Goal: Task Accomplishment & Management: Complete application form

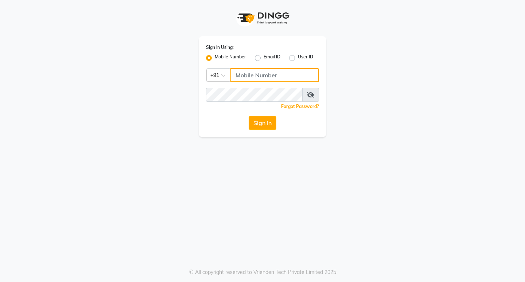
click at [257, 72] on input "Username" at bounding box center [274, 75] width 89 height 14
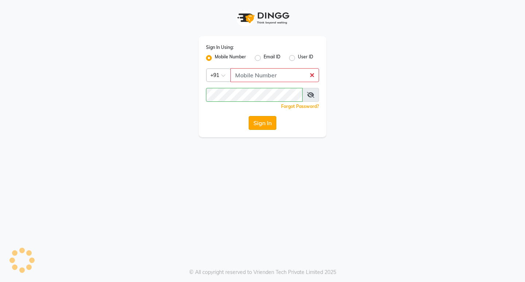
click at [264, 119] on button "Sign In" at bounding box center [262, 123] width 28 height 14
click at [269, 77] on input "Username" at bounding box center [274, 75] width 89 height 14
type input "8779152966"
click at [258, 125] on button "Sign In" at bounding box center [262, 123] width 28 height 14
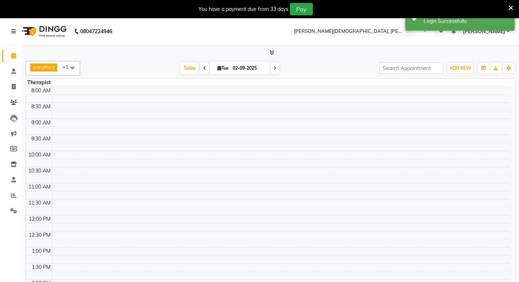
select select "en"
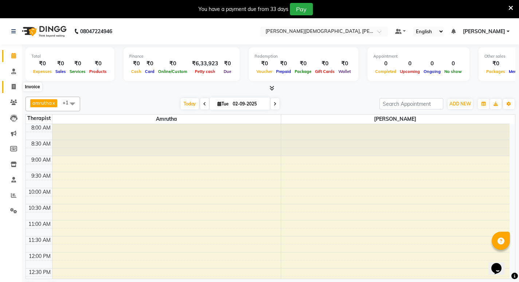
click at [15, 87] on icon at bounding box center [14, 86] width 4 height 5
select select "service"
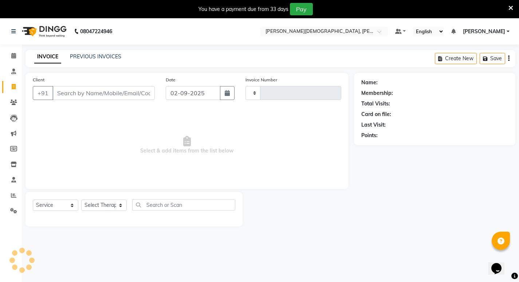
type input "0487"
select select "6812"
click at [102, 94] on input "Client" at bounding box center [103, 93] width 102 height 14
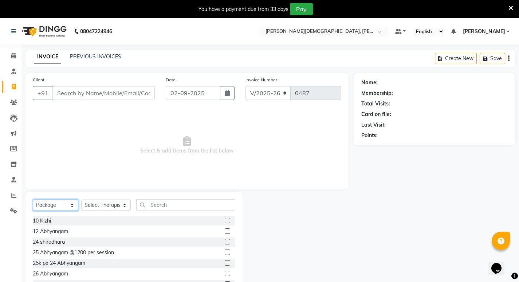
click at [61, 206] on select "Select Service Product Membership Package Voucher Prepaid Gift Card" at bounding box center [56, 204] width 46 height 11
select select "product"
click at [33, 199] on select "Select Service Product Membership Package Voucher Prepaid Gift Card" at bounding box center [56, 204] width 46 height 11
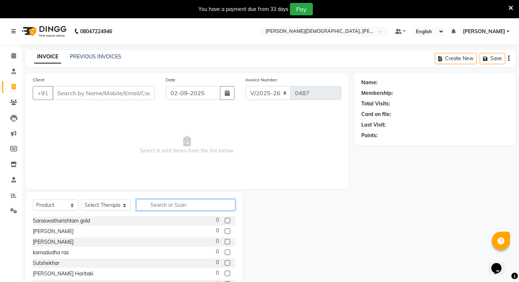
drag, startPoint x: 149, startPoint y: 209, endPoint x: 157, endPoint y: 209, distance: 8.7
click at [149, 209] on input "text" at bounding box center [185, 204] width 99 height 11
type input "YOGAR"
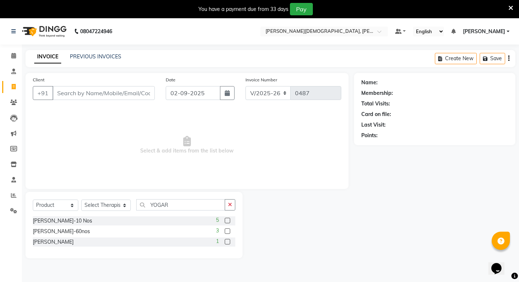
click at [227, 219] on label at bounding box center [227, 219] width 5 height 5
click at [227, 219] on input "checkbox" at bounding box center [227, 220] width 5 height 5
click at [227, 219] on label at bounding box center [227, 219] width 5 height 5
click at [227, 219] on input "checkbox" at bounding box center [227, 220] width 5 height 5
checkbox input "false"
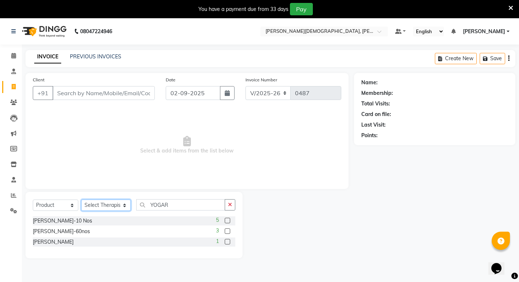
click at [98, 206] on select "Select Therapist amrutha [PERSON_NAME] [PERSON_NAME] [PERSON_NAME] [PERSON_NAME…" at bounding box center [106, 204] width 50 height 11
select select "66500"
click at [81, 199] on select "Select Therapist amrutha [PERSON_NAME] [PERSON_NAME] [PERSON_NAME] [PERSON_NAME…" at bounding box center [106, 204] width 50 height 11
click at [226, 222] on label at bounding box center [227, 219] width 5 height 5
click at [226, 222] on input "checkbox" at bounding box center [227, 220] width 5 height 5
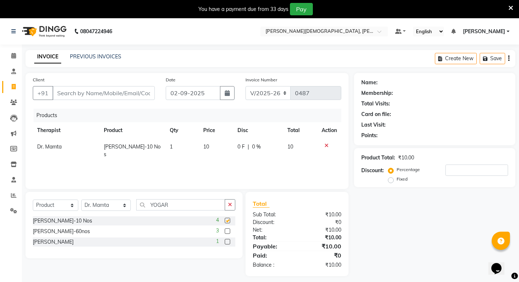
checkbox input "false"
click at [209, 145] on span "10" at bounding box center [206, 146] width 6 height 7
select select "66500"
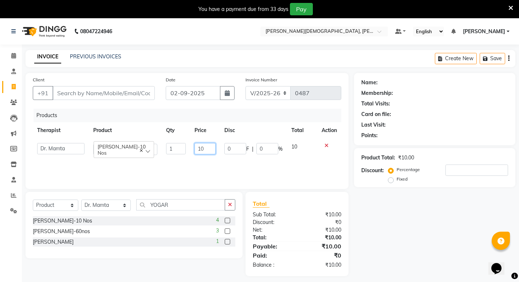
click at [209, 145] on input "10" at bounding box center [205, 148] width 21 height 11
click at [207, 145] on input "10" at bounding box center [205, 148] width 21 height 11
type input "1"
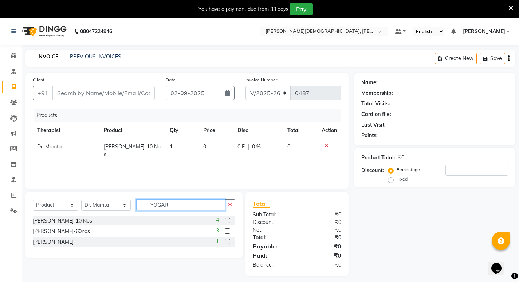
click at [174, 205] on input "YOGAR" at bounding box center [180, 204] width 89 height 11
type input "Y"
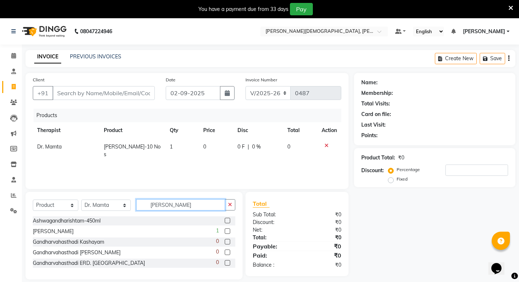
type input "[PERSON_NAME]"
click at [230, 231] on label at bounding box center [227, 230] width 5 height 5
click at [230, 231] on input "checkbox" at bounding box center [227, 231] width 5 height 5
checkbox input "false"
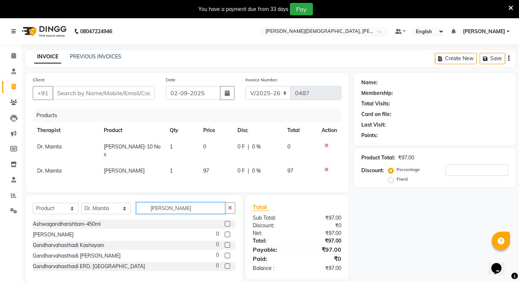
click at [172, 213] on input "[PERSON_NAME]" at bounding box center [180, 207] width 89 height 11
type input "G"
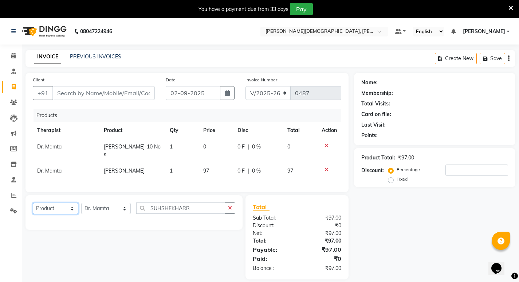
click at [49, 214] on select "Select Service Product Membership Package Voucher Prepaid Gift Card" at bounding box center [56, 208] width 46 height 11
click at [33, 214] on select "Select Service Product Membership Package Voucher Prepaid Gift Card" at bounding box center [56, 208] width 46 height 11
click at [189, 213] on input "SUHSHEKHARR" at bounding box center [180, 207] width 89 height 11
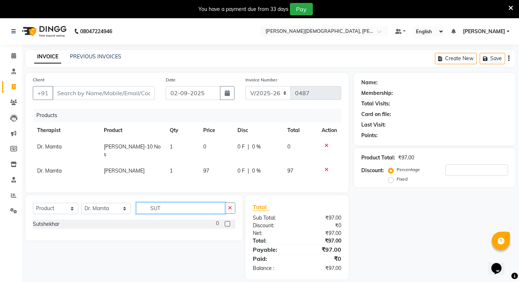
type input "SUT"
click at [210, 143] on td "0" at bounding box center [216, 150] width 34 height 24
select select "66500"
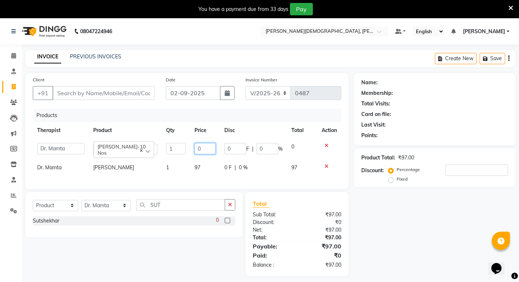
click at [201, 151] on input "0" at bounding box center [205, 148] width 21 height 11
type input "0"
type input "40"
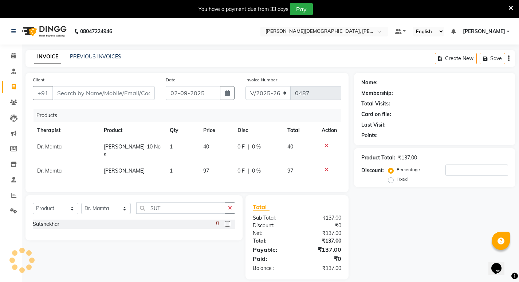
click at [177, 148] on td "1" at bounding box center [182, 150] width 34 height 24
select select "66500"
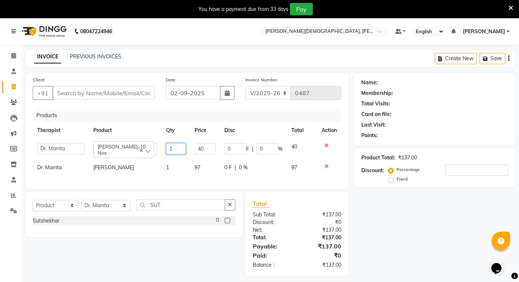
click at [167, 149] on input "1" at bounding box center [176, 148] width 20 height 11
type input "3"
click at [230, 93] on button "button" at bounding box center [227, 93] width 15 height 14
select select "9"
select select "2025"
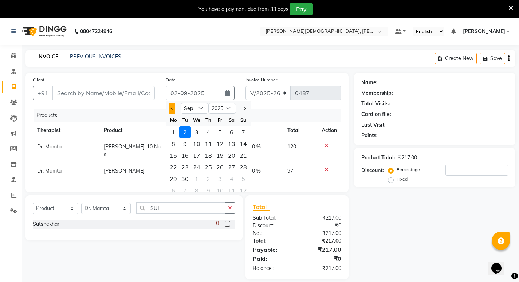
click at [172, 108] on span "Previous month" at bounding box center [172, 108] width 3 height 3
select select "8"
click at [244, 176] on div "31" at bounding box center [244, 179] width 12 height 12
type input "[DATE]"
type input "0"
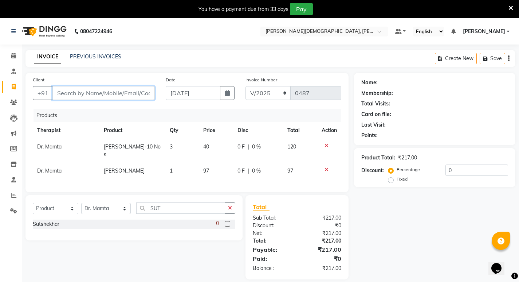
click at [72, 95] on input "Client" at bounding box center [103, 93] width 102 height 14
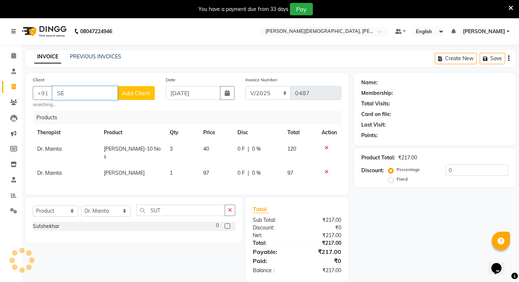
type input "S"
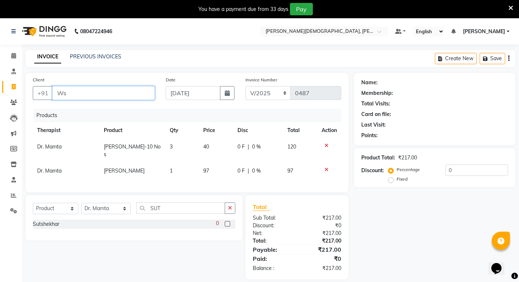
type input "W"
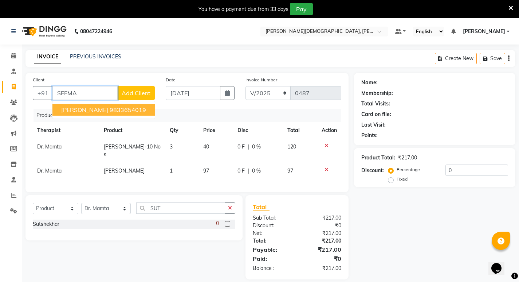
click at [86, 110] on span "[PERSON_NAME]" at bounding box center [84, 109] width 47 height 7
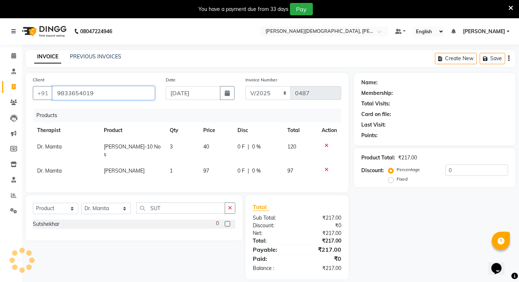
type input "9833654019"
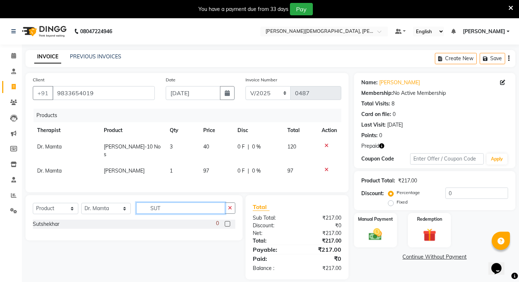
click at [146, 213] on input "SUT" at bounding box center [180, 207] width 89 height 11
click at [157, 213] on input "SUT" at bounding box center [180, 207] width 89 height 11
type input "S"
type input "SAHA"
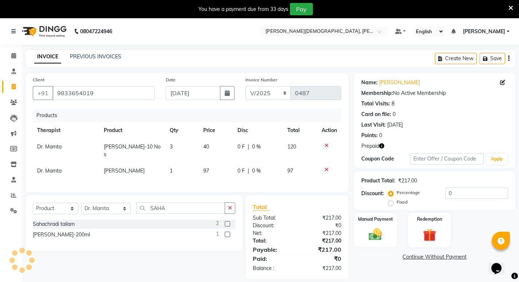
click at [227, 237] on label at bounding box center [227, 233] width 5 height 5
click at [227, 237] on input "checkbox" at bounding box center [227, 234] width 5 height 5
checkbox input "false"
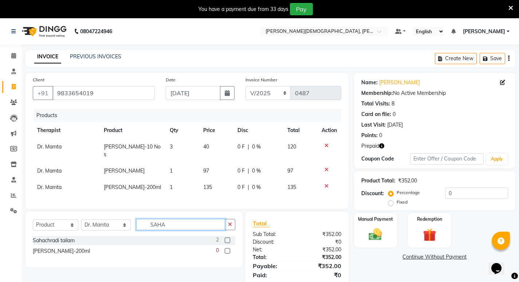
click at [166, 230] on input "SAHA" at bounding box center [180, 224] width 89 height 11
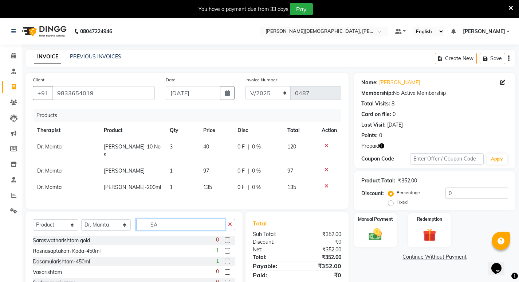
type input "S"
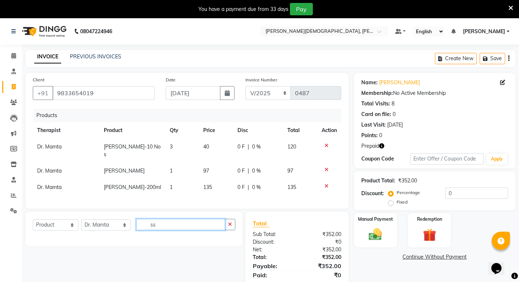
type input "s"
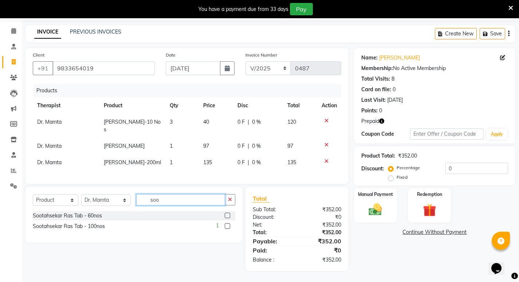
scroll to position [36, 0]
type input "soo"
click at [227, 228] on label at bounding box center [227, 225] width 5 height 5
click at [227, 228] on input "checkbox" at bounding box center [227, 226] width 5 height 5
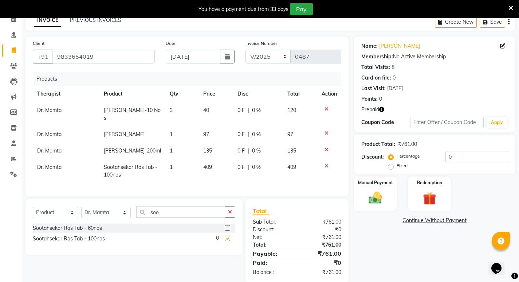
checkbox input "false"
click at [371, 198] on img at bounding box center [375, 198] width 22 height 16
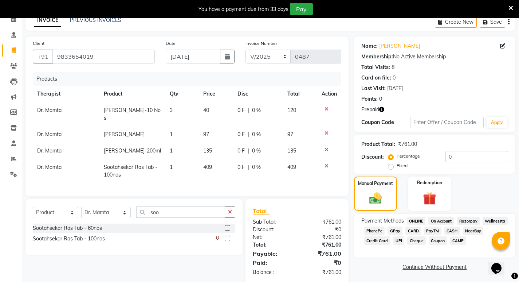
click at [434, 232] on span "PayTM" at bounding box center [432, 230] width 17 height 8
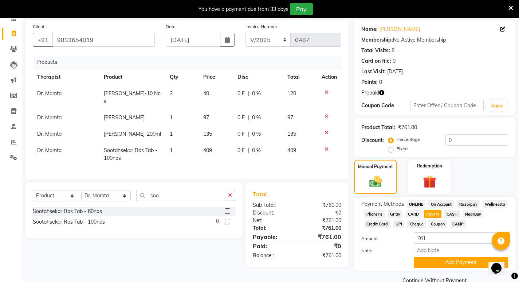
scroll to position [70, 0]
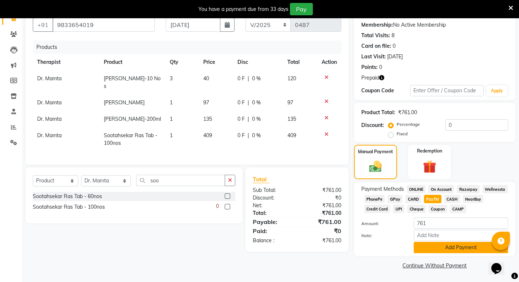
click at [467, 246] on button "Add Payment" at bounding box center [461, 247] width 94 height 11
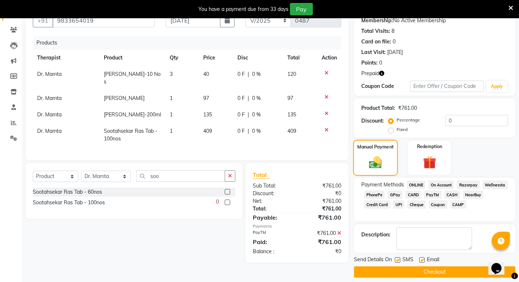
scroll to position [73, 0]
click at [399, 259] on label at bounding box center [397, 258] width 5 height 5
click at [399, 259] on input "checkbox" at bounding box center [397, 259] width 5 height 5
checkbox input "false"
click at [421, 260] on label at bounding box center [421, 258] width 5 height 5
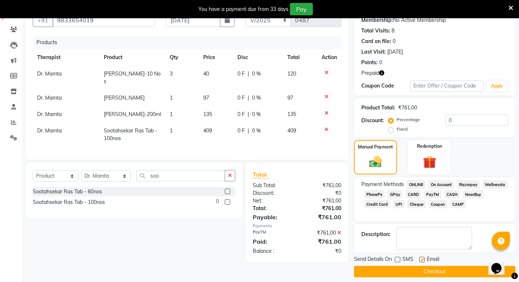
click at [421, 260] on input "checkbox" at bounding box center [421, 259] width 5 height 5
checkbox input "false"
click at [427, 271] on button "Checkout" at bounding box center [434, 271] width 161 height 11
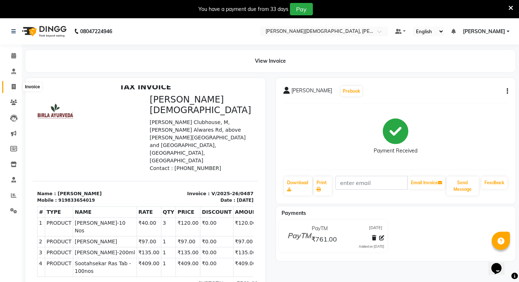
click at [13, 87] on icon at bounding box center [14, 86] width 4 height 5
select select "service"
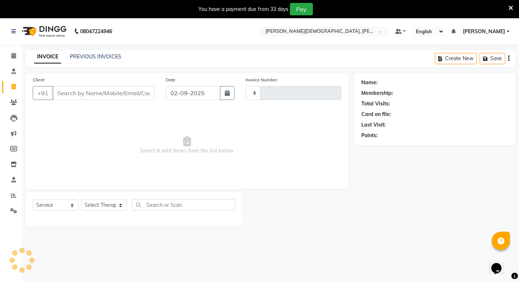
scroll to position [18, 0]
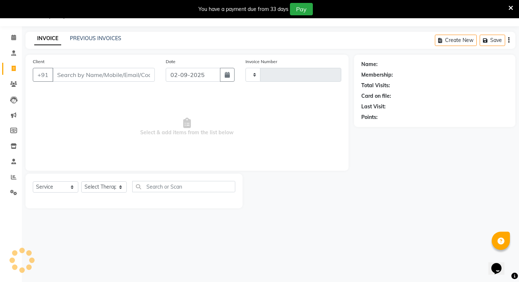
type input "0488"
select select "6812"
select select "package"
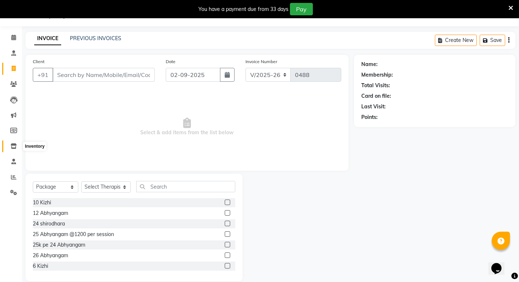
click at [13, 145] on icon at bounding box center [14, 145] width 6 height 5
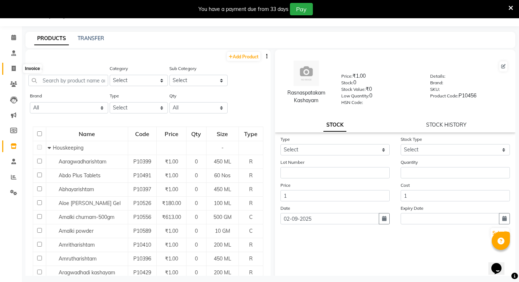
click at [15, 69] on icon at bounding box center [14, 68] width 4 height 5
select select "service"
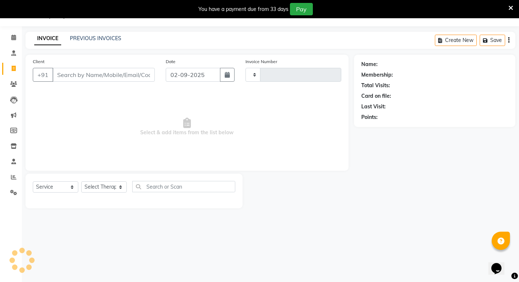
type input "0488"
select select "6812"
click at [51, 185] on select "Select Service Product Membership Package Voucher Prepaid Gift Card" at bounding box center [56, 186] width 46 height 11
select select "product"
click at [33, 181] on select "Select Service Product Membership Package Voucher Prepaid Gift Card" at bounding box center [56, 186] width 46 height 11
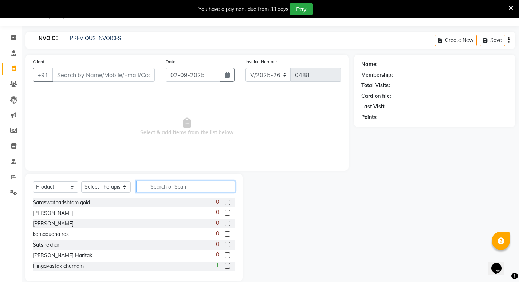
click at [149, 189] on input "text" at bounding box center [185, 186] width 99 height 11
click at [99, 190] on select "Select Therapist amrutha [PERSON_NAME] [PERSON_NAME] [PERSON_NAME] [PERSON_NAME…" at bounding box center [106, 186] width 50 height 11
select select "57045"
click at [81, 181] on select "Select Therapist amrutha [PERSON_NAME] [PERSON_NAME] [PERSON_NAME] [PERSON_NAME…" at bounding box center [106, 186] width 50 height 11
click at [152, 184] on input "text" at bounding box center [185, 186] width 99 height 11
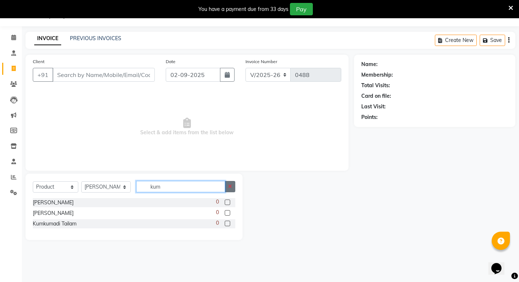
type input "kum"
click at [231, 186] on icon "button" at bounding box center [230, 186] width 4 height 5
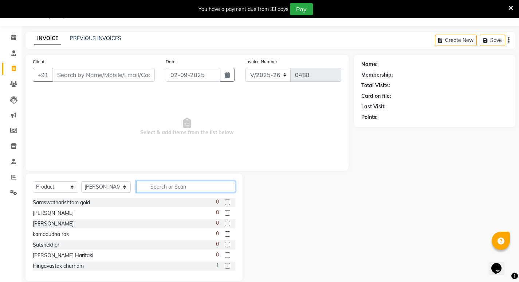
click at [163, 185] on input "text" at bounding box center [185, 186] width 99 height 11
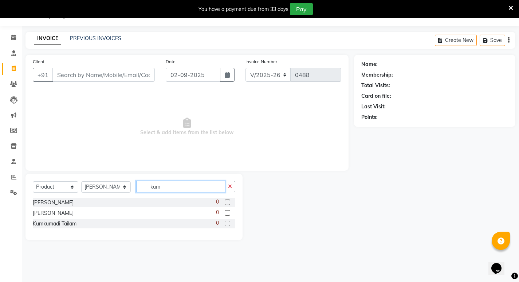
click at [175, 190] on input "kum" at bounding box center [180, 186] width 89 height 11
type input "k"
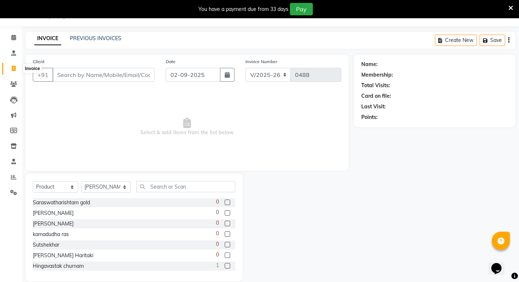
click at [13, 68] on icon at bounding box center [14, 68] width 4 height 5
select select "service"
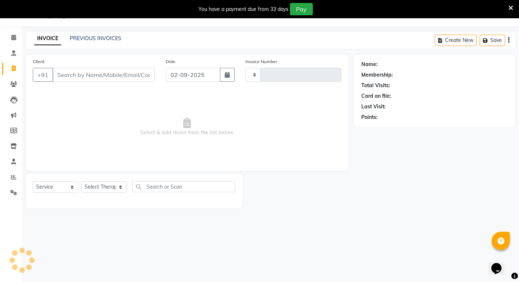
type input "0488"
select select "6812"
select select "package"
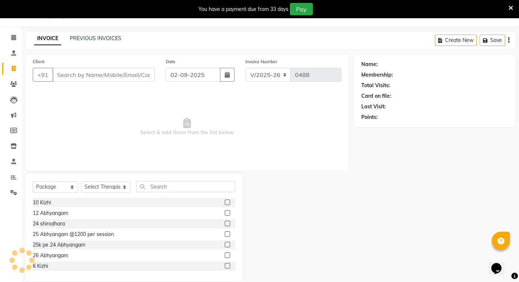
click at [62, 75] on input "Client" at bounding box center [103, 75] width 102 height 14
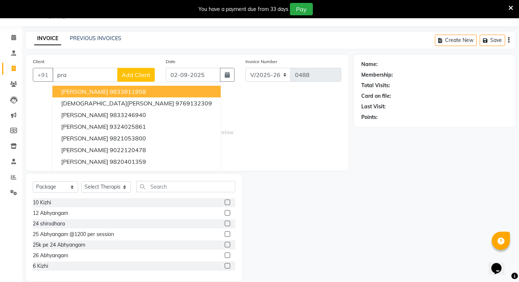
click at [68, 73] on input "pra" at bounding box center [84, 75] width 65 height 14
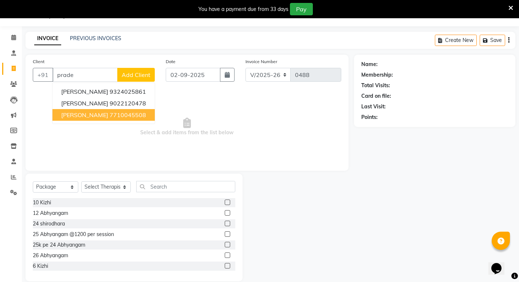
click at [102, 114] on span "[PERSON_NAME]" at bounding box center [84, 114] width 47 height 7
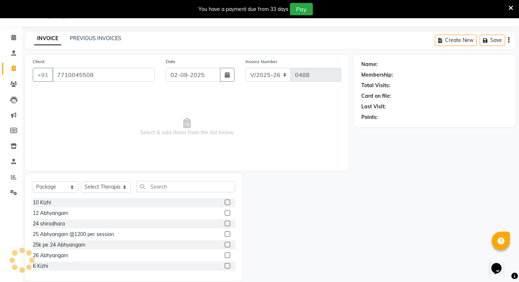
type input "7710045508"
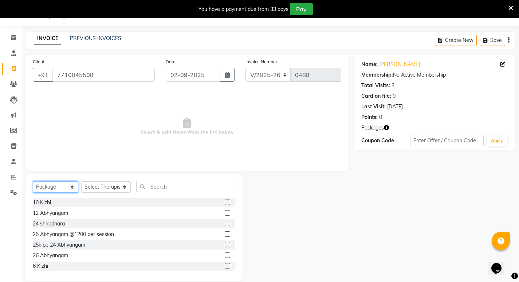
click at [63, 190] on select "Select Service Product Membership Package Voucher Prepaid Gift Card" at bounding box center [56, 186] width 46 height 11
select select "service"
click at [33, 181] on select "Select Service Product Membership Package Voucher Prepaid Gift Card" at bounding box center [56, 186] width 46 height 11
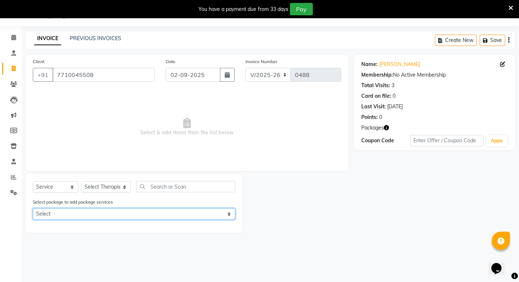
click at [58, 214] on select "Select Kizhi 5 local Abhangyam 50" at bounding box center [134, 213] width 203 height 11
select select "2: Object"
click at [33, 208] on select "Select Kizhi 5 local Abhangyam 50" at bounding box center [134, 213] width 203 height 11
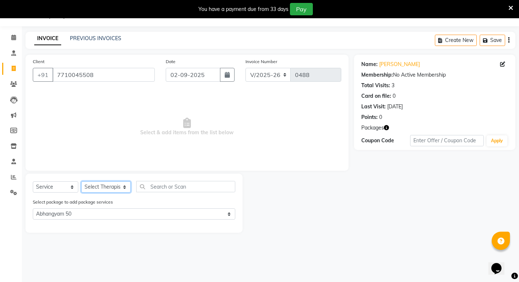
click at [109, 189] on select "Select Therapist amrutha [PERSON_NAME] [PERSON_NAME] [PERSON_NAME] [PERSON_NAME…" at bounding box center [106, 186] width 50 height 11
select select "66585"
click at [81, 181] on select "Select Therapist amrutha [PERSON_NAME] [PERSON_NAME] [PERSON_NAME] [PERSON_NAME…" at bounding box center [106, 186] width 50 height 11
click at [224, 224] on div "Abhyangam (weekday)" at bounding box center [134, 226] width 203 height 9
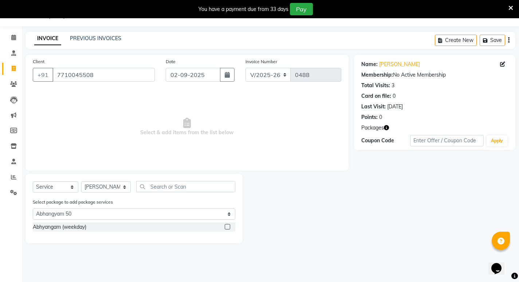
click at [226, 224] on label at bounding box center [227, 226] width 5 height 5
click at [226, 224] on input "checkbox" at bounding box center [227, 226] width 5 height 5
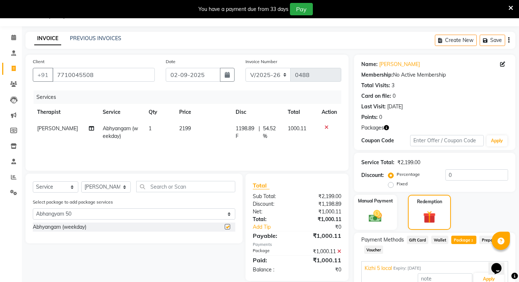
checkbox input "false"
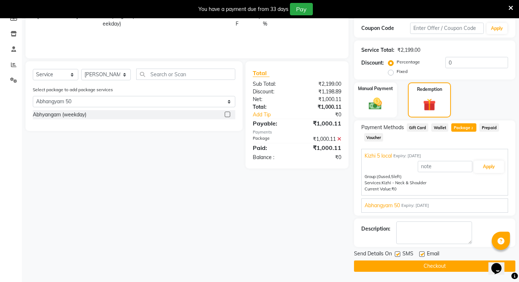
scroll to position [131, 0]
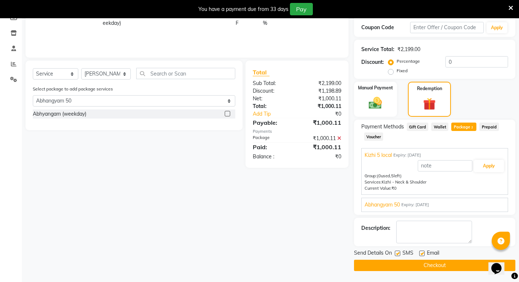
click at [429, 203] on span "Expiry: [DATE]" at bounding box center [415, 204] width 28 height 6
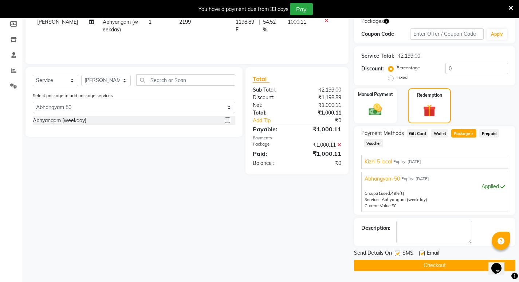
scroll to position [125, 0]
click at [400, 254] on label at bounding box center [397, 252] width 5 height 5
click at [400, 254] on input "checkbox" at bounding box center [397, 253] width 5 height 5
checkbox input "false"
click at [422, 254] on label at bounding box center [421, 252] width 5 height 5
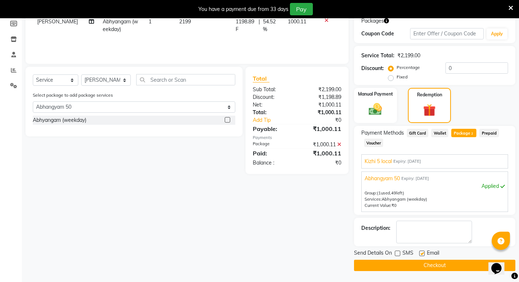
click at [422, 254] on input "checkbox" at bounding box center [421, 253] width 5 height 5
checkbox input "false"
click at [431, 265] on button "Checkout" at bounding box center [434, 264] width 161 height 11
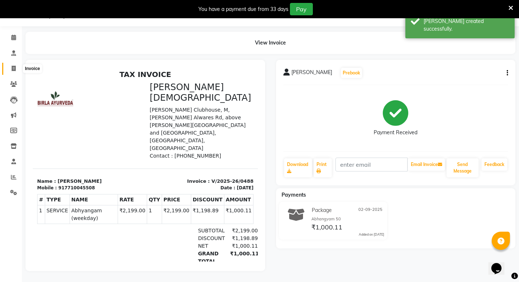
click at [13, 66] on icon at bounding box center [14, 68] width 4 height 5
select select "service"
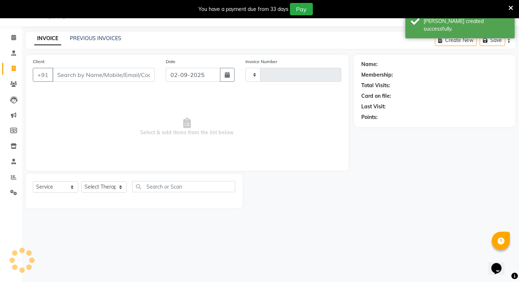
scroll to position [18, 0]
select select "6812"
type input "0489"
select select "package"
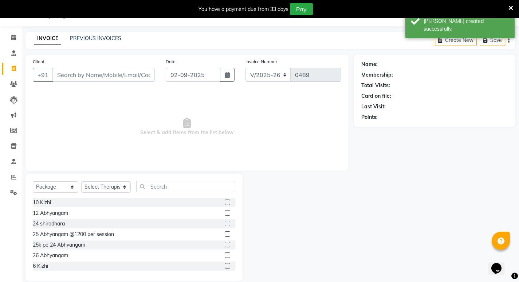
scroll to position [24, 0]
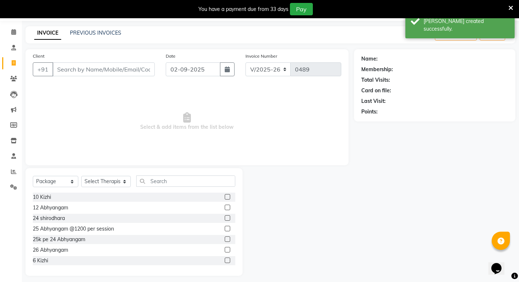
click at [63, 73] on input "Client" at bounding box center [103, 69] width 102 height 14
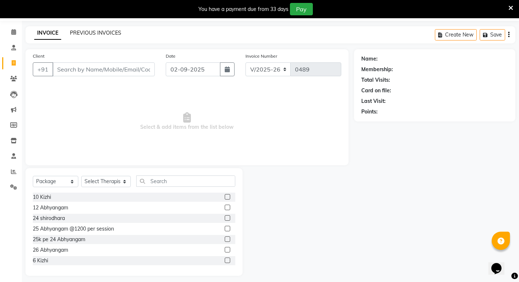
click at [90, 32] on link "PREVIOUS INVOICES" at bounding box center [95, 33] width 51 height 7
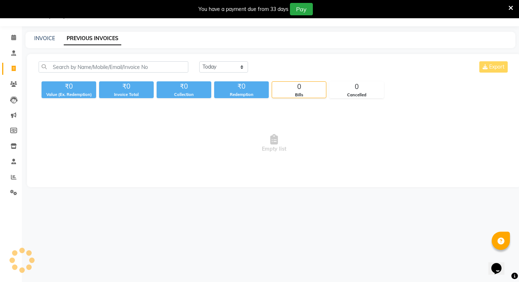
scroll to position [18, 0]
click at [207, 66] on select "[DATE] [DATE] Custom Range" at bounding box center [223, 66] width 49 height 11
select select "range"
click at [199, 61] on select "[DATE] [DATE] Custom Range" at bounding box center [223, 66] width 49 height 11
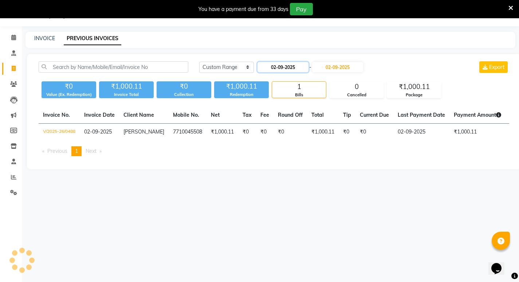
click at [276, 67] on input "02-09-2025" at bounding box center [283, 67] width 51 height 10
select select "9"
select select "2025"
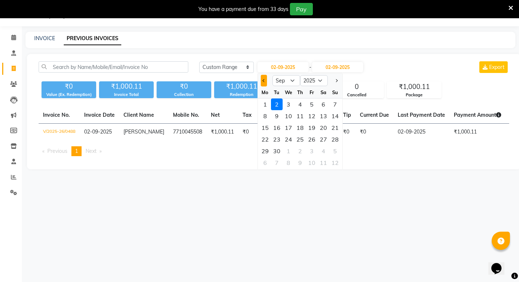
click at [264, 80] on span "Previous month" at bounding box center [263, 80] width 3 height 3
select select "8"
click at [332, 152] on div "31" at bounding box center [335, 151] width 12 height 12
type input "[DATE]"
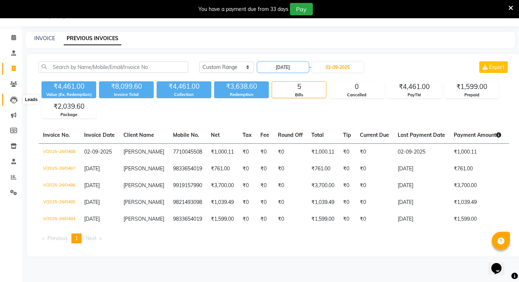
scroll to position [0, 0]
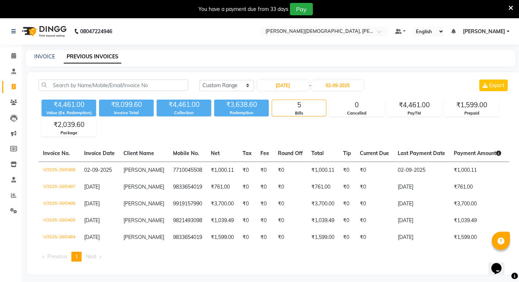
click at [13, 86] on icon at bounding box center [14, 86] width 4 height 5
select select "service"
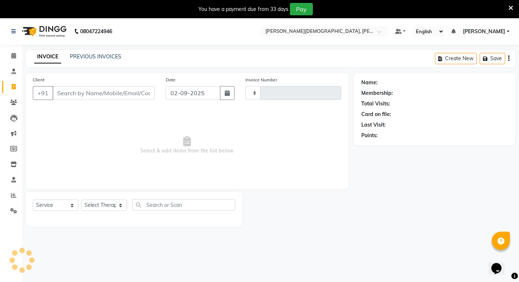
scroll to position [18, 0]
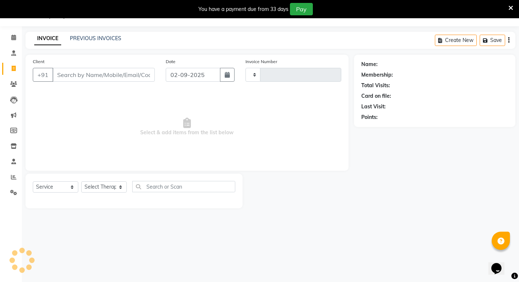
type input "0489"
select select "6812"
select select "package"
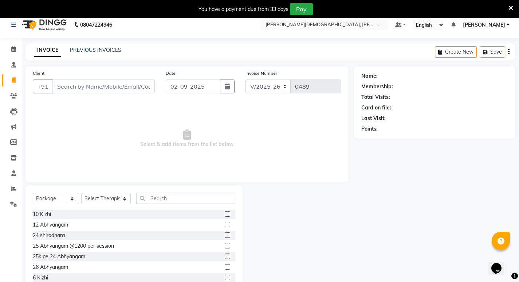
scroll to position [0, 0]
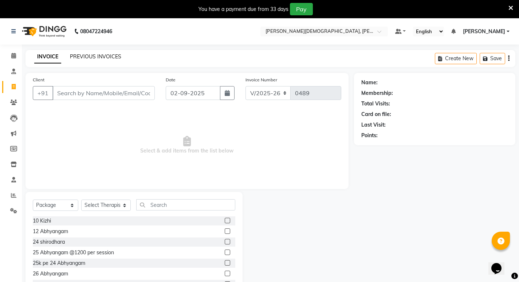
click at [93, 56] on link "PREVIOUS INVOICES" at bounding box center [95, 56] width 51 height 7
